Goal: Contribute content: Add original content to the website for others to see

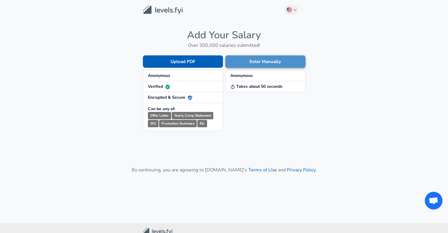
click at [262, 60] on button "Enter Manually" at bounding box center [265, 61] width 80 height 12
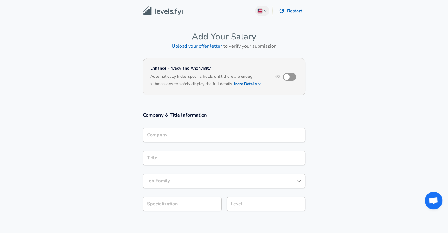
click at [194, 130] on div "Company" at bounding box center [224, 135] width 163 height 14
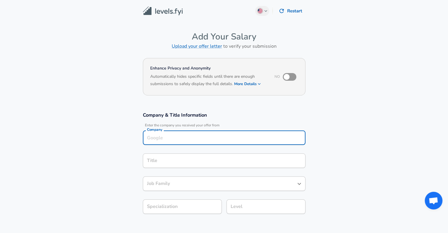
scroll to position [6, 0]
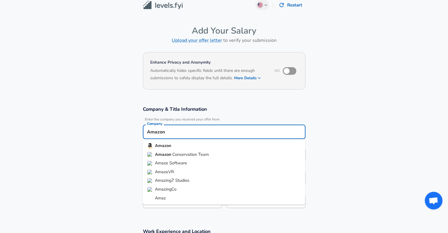
type input "Amazon"
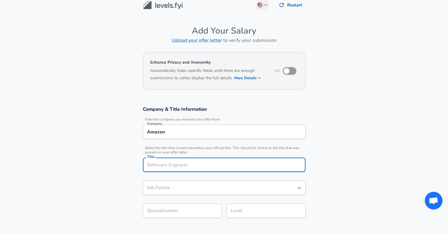
scroll to position [18, 0]
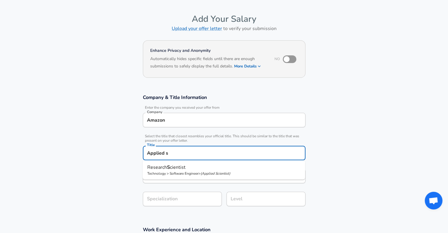
click at [190, 165] on p "Research S cientist" at bounding box center [223, 167] width 153 height 7
type input "Research Scientist"
type input "Research"
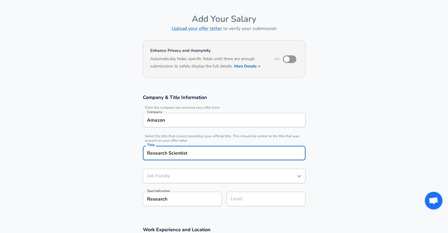
type input "Software Engineer"
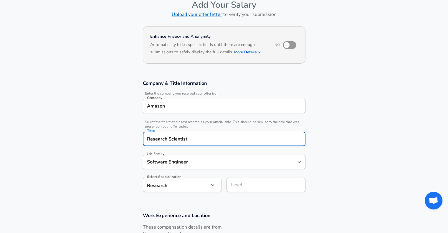
scroll to position [32, 0]
click at [296, 164] on icon "Open" at bounding box center [299, 161] width 7 height 7
type input "Research Scientist"
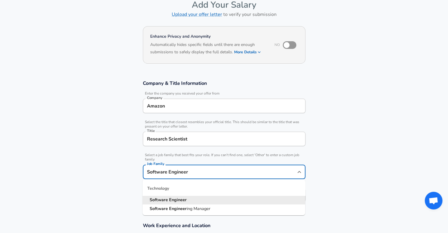
scroll to position [44, 0]
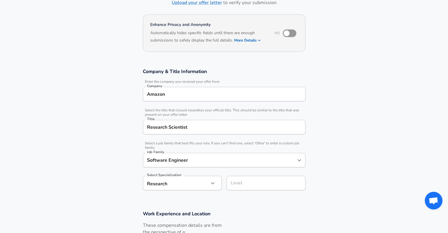
click at [349, 166] on section "Company & Title Information Enter the company you received your offer from Comp…" at bounding box center [224, 132] width 448 height 142
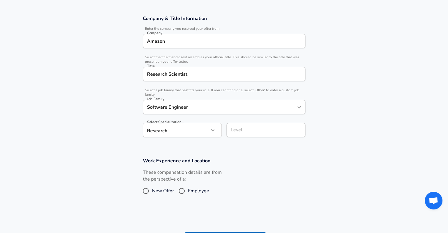
scroll to position [97, 0]
click at [300, 107] on icon "Open" at bounding box center [300, 107] width 4 height 2
click at [352, 105] on section "Company & Title Information Enter the company you received your offer from Comp…" at bounding box center [224, 79] width 448 height 142
click at [216, 132] on button "button" at bounding box center [213, 130] width 10 height 10
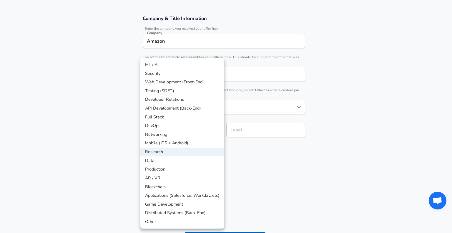
click at [178, 64] on li "ML / AI" at bounding box center [183, 64] width 84 height 9
type input "ML / AI"
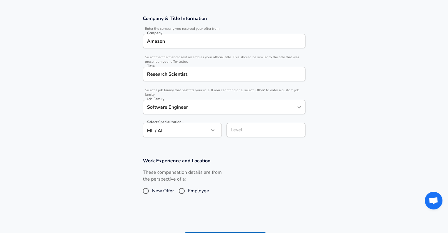
scroll to position [108, 0]
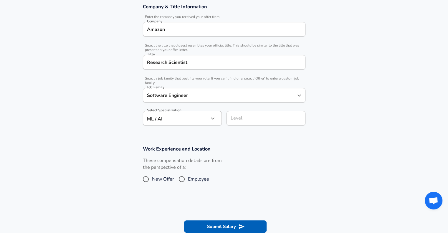
click at [244, 123] on input "Level" at bounding box center [266, 118] width 74 height 9
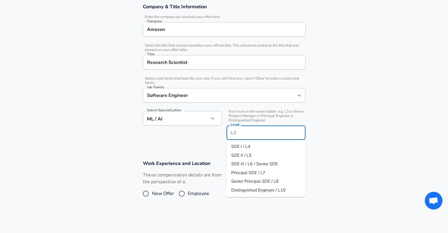
click at [253, 153] on li "SDE II / L5" at bounding box center [266, 155] width 79 height 9
type input "SDE II / L5"
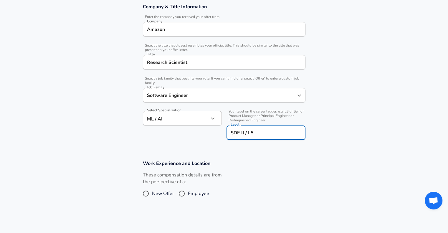
scroll to position [115, 0]
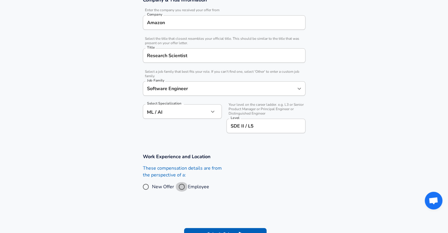
click at [183, 185] on input "Employee" at bounding box center [182, 186] width 12 height 9
radio input "true"
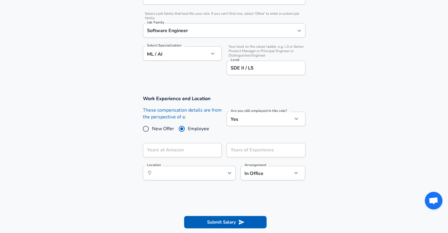
scroll to position [173, 0]
click at [188, 151] on input "Years at Amazon" at bounding box center [176, 150] width 66 height 14
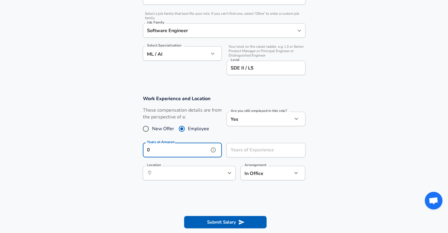
type input "0"
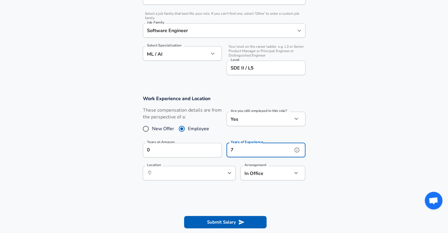
type input "7"
click at [298, 149] on icon "help" at bounding box center [297, 150] width 6 height 6
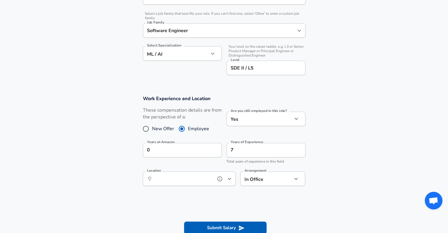
click at [192, 177] on input "Location" at bounding box center [183, 178] width 60 height 9
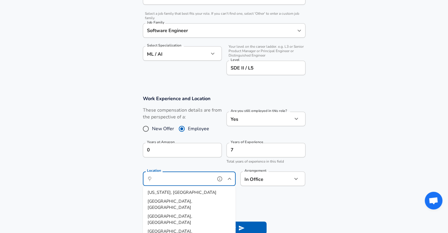
click at [177, 192] on li "[US_STATE], [GEOGRAPHIC_DATA]" at bounding box center [189, 192] width 93 height 9
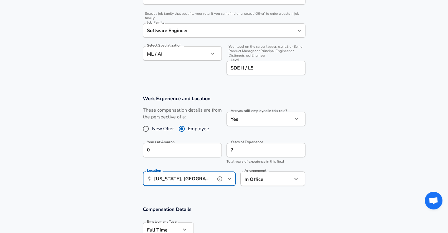
type input "[US_STATE], [GEOGRAPHIC_DATA]"
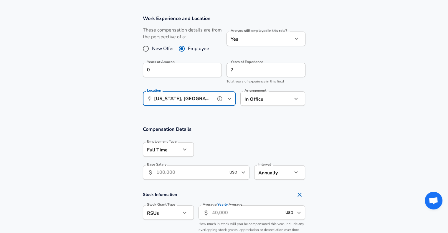
scroll to position [257, 0]
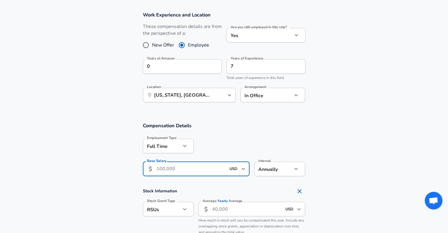
click at [195, 168] on input "Base Salary" at bounding box center [191, 169] width 70 height 14
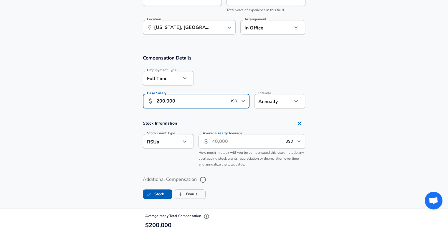
scroll to position [339, 0]
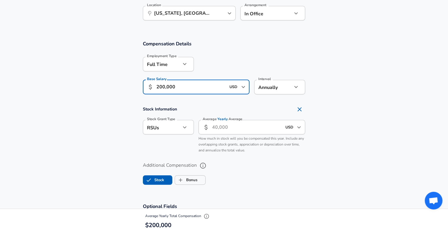
type input "200,000"
click at [224, 125] on input "Average Yearly Average" at bounding box center [247, 127] width 70 height 14
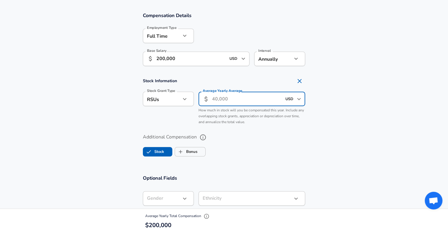
scroll to position [368, 0]
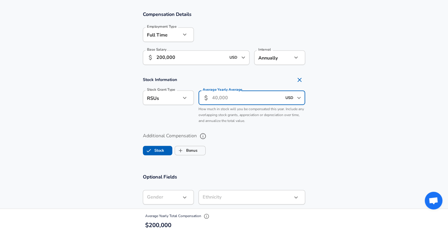
click at [186, 100] on icon "button" at bounding box center [184, 97] width 7 height 7
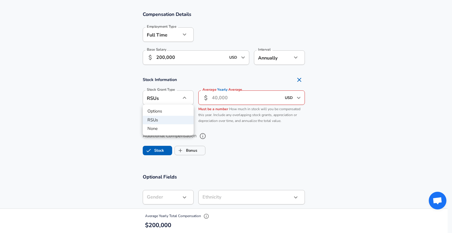
click at [186, 100] on div at bounding box center [226, 116] width 452 height 233
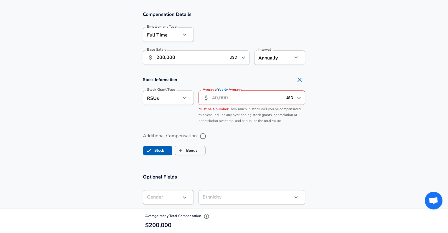
click at [180, 93] on button "button" at bounding box center [185, 98] width 10 height 10
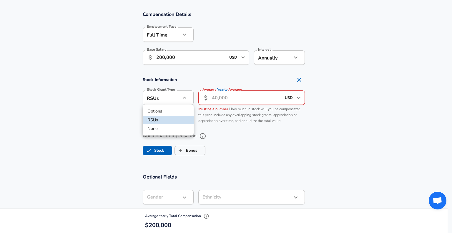
click at [217, 100] on div at bounding box center [226, 116] width 452 height 233
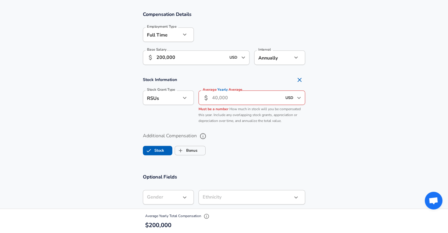
click at [217, 99] on input "Average Yearly Average" at bounding box center [247, 97] width 70 height 14
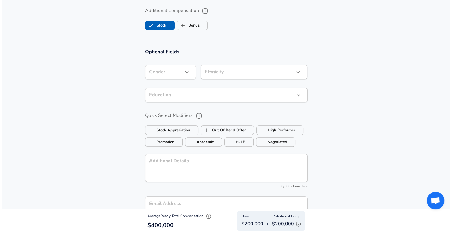
scroll to position [590, 0]
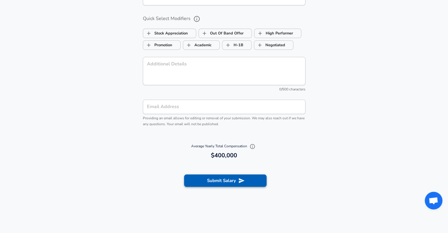
type input "200,000"
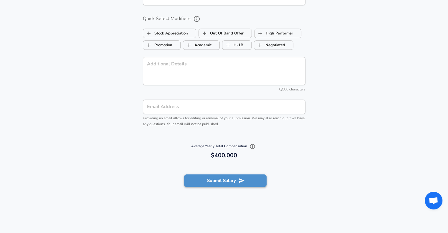
click at [222, 182] on button "Submit Salary" at bounding box center [225, 180] width 82 height 12
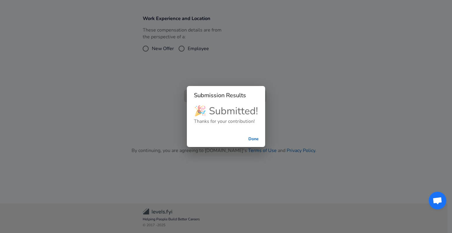
scroll to position [132, 0]
